Goal: Information Seeking & Learning: Learn about a topic

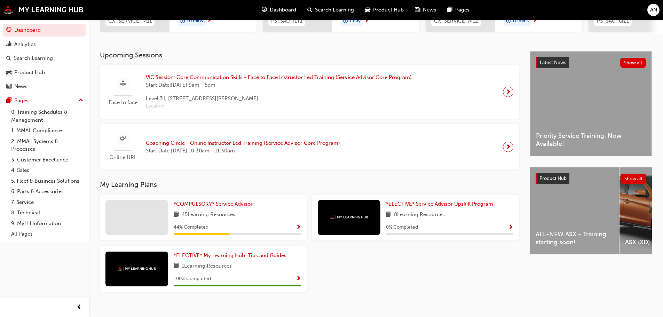
scroll to position [138, 0]
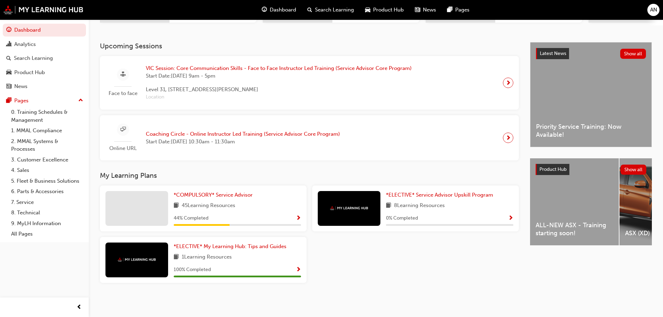
click at [568, 218] on div "ALL-NEW ASX - Training starting soon!" at bounding box center [574, 201] width 89 height 87
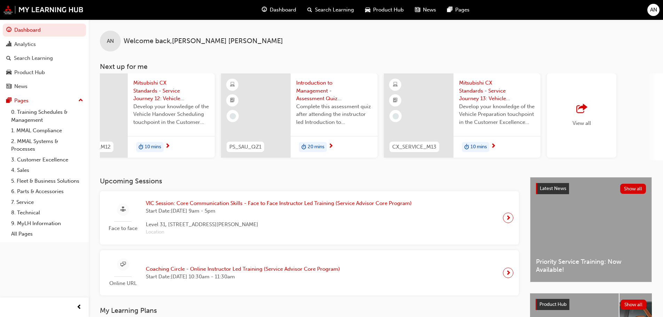
scroll to position [0, 413]
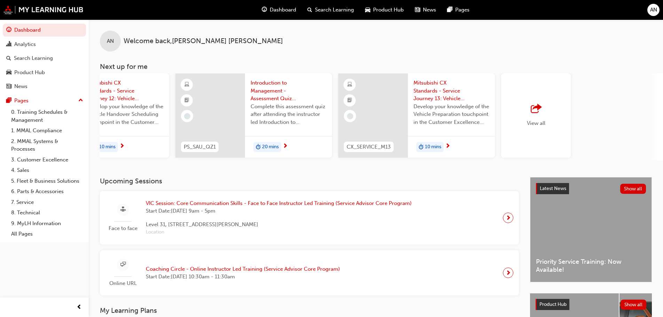
click at [533, 120] on span "View all" at bounding box center [536, 123] width 18 height 6
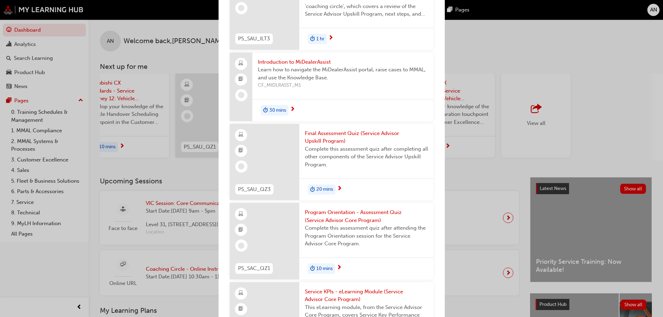
scroll to position [1033, 0]
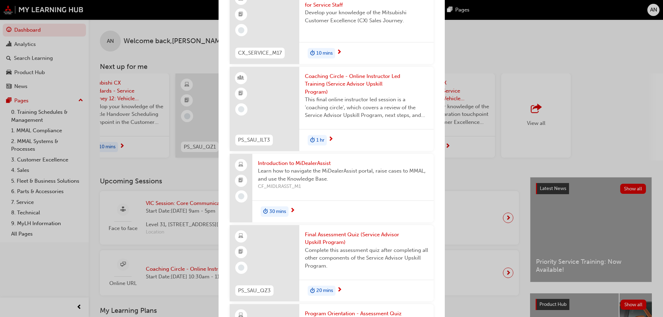
click at [639, 123] on div "Next up for me CX_SERVICE_M11 Mitsubishi CX Standards - Service Journey 11: Rep…" at bounding box center [331, 158] width 663 height 317
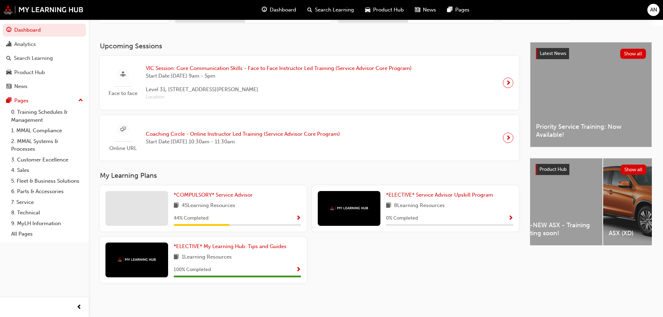
scroll to position [0, 0]
